Goal: Find specific page/section: Find specific page/section

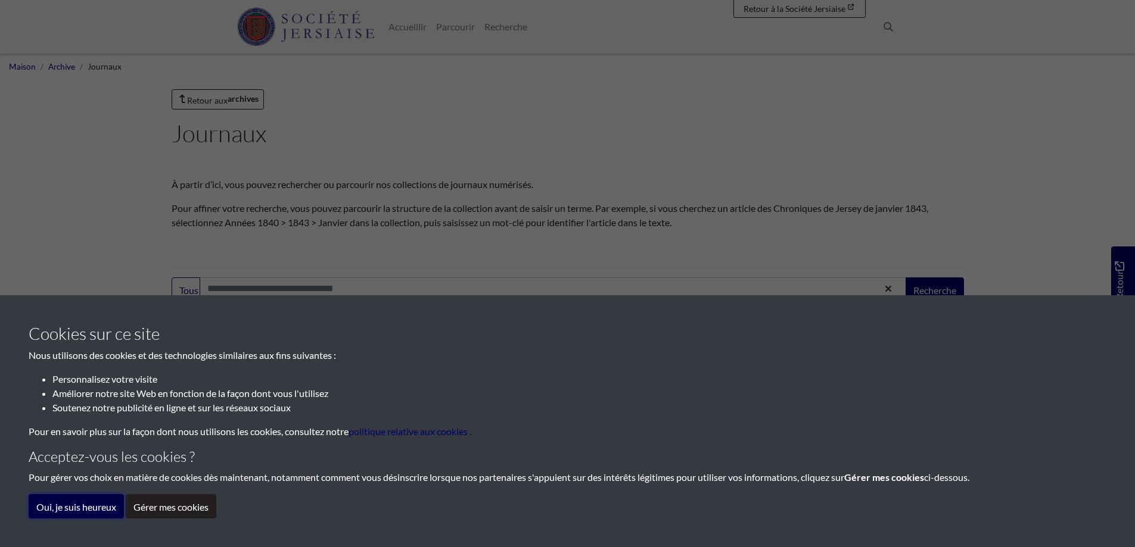
click at [52, 511] on font "Oui, je suis heureux" at bounding box center [76, 506] width 80 height 11
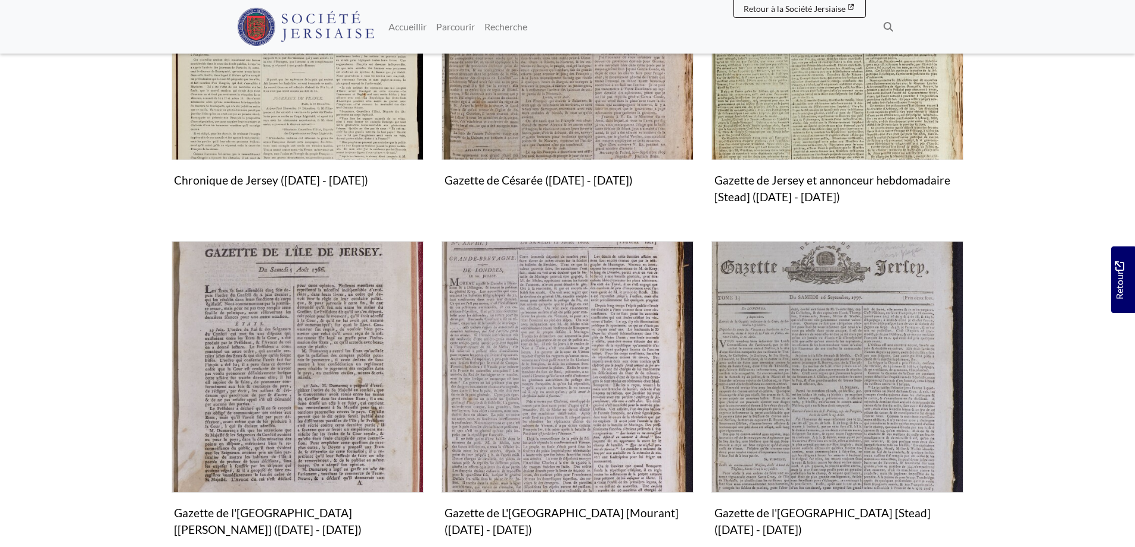
scroll to position [478, 0]
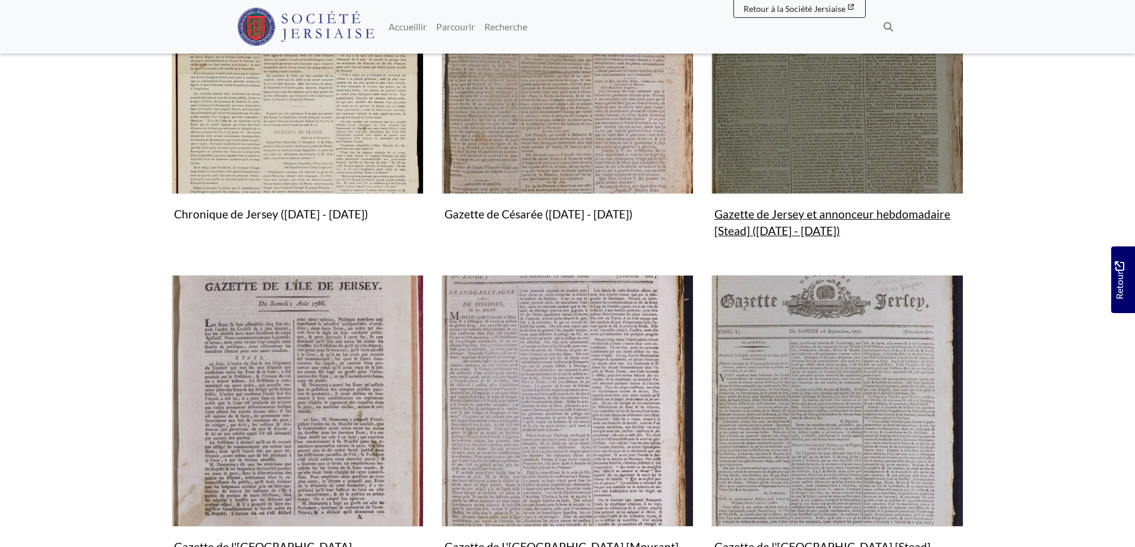
click at [817, 123] on img "Sous-collection" at bounding box center [837, 68] width 252 height 252
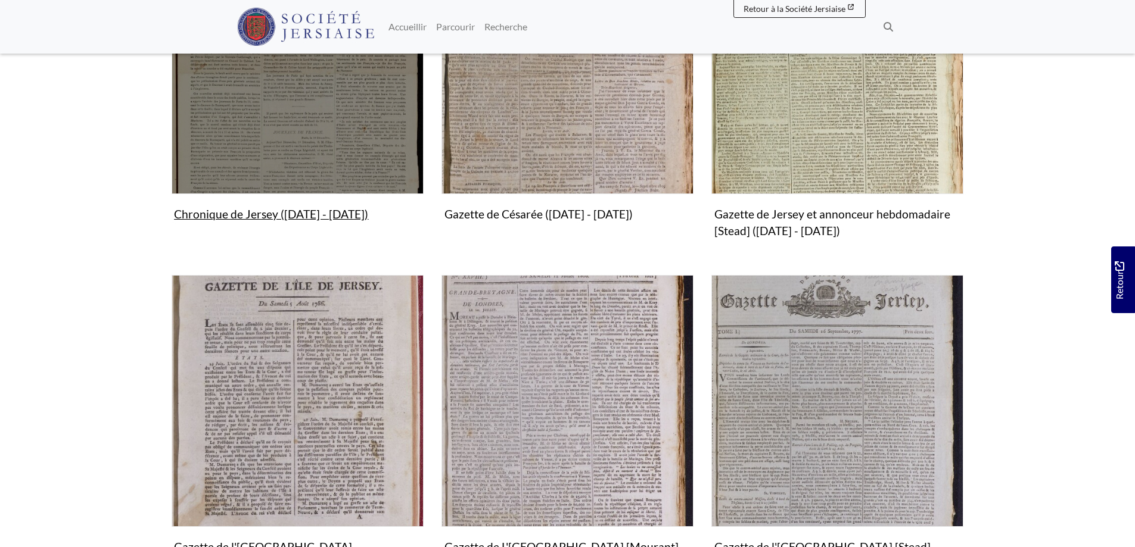
click at [300, 145] on img "Sous-collection" at bounding box center [298, 68] width 252 height 252
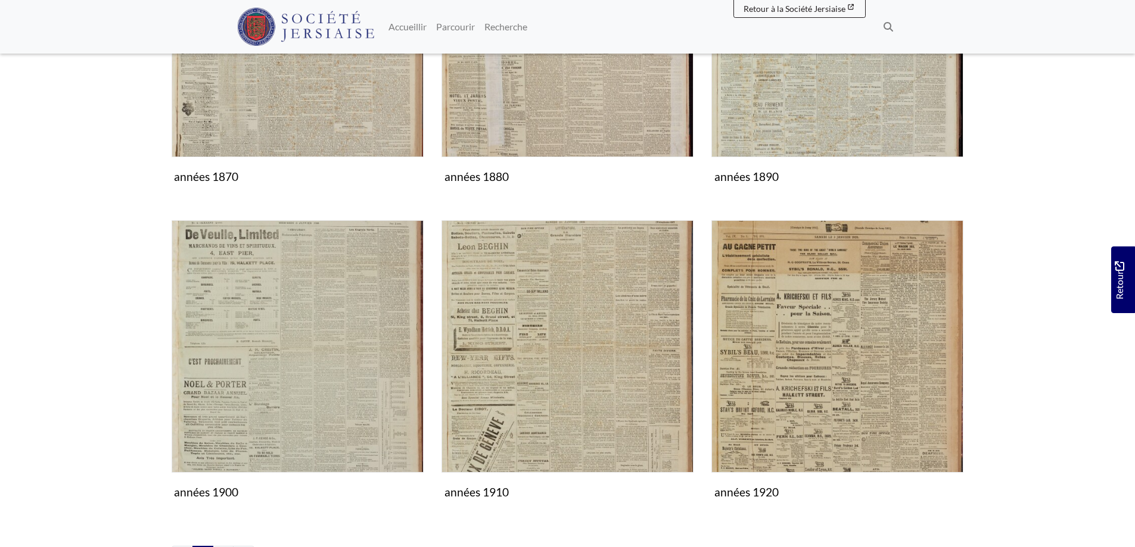
scroll to position [1009, 0]
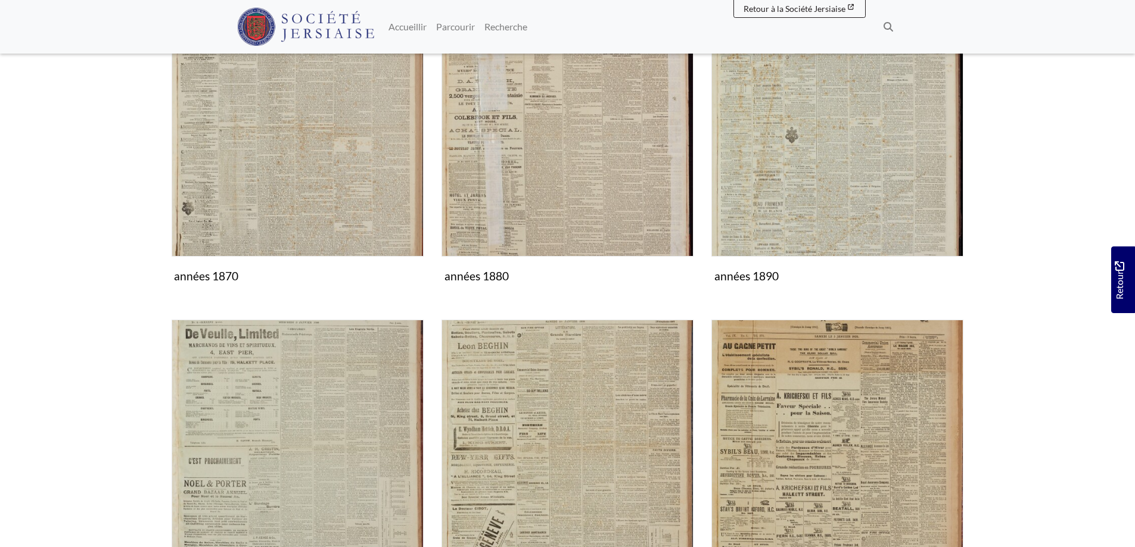
click at [311, 30] on img at bounding box center [306, 27] width 138 height 38
